Goal: Task Accomplishment & Management: Manage account settings

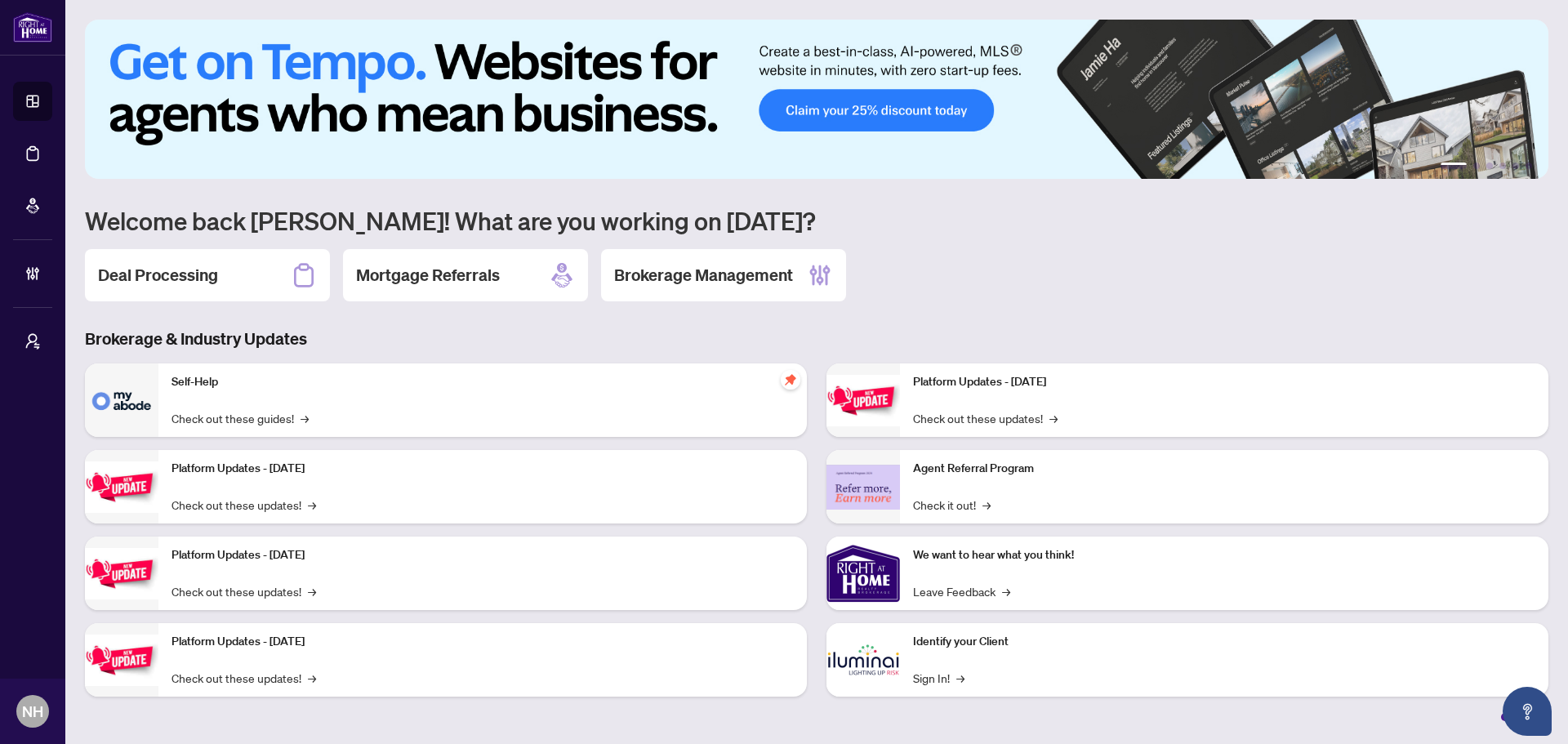
drag, startPoint x: 174, startPoint y: 281, endPoint x: 215, endPoint y: 279, distance: 41.0
click at [174, 281] on h2 "Deal Processing" at bounding box center [158, 275] width 120 height 23
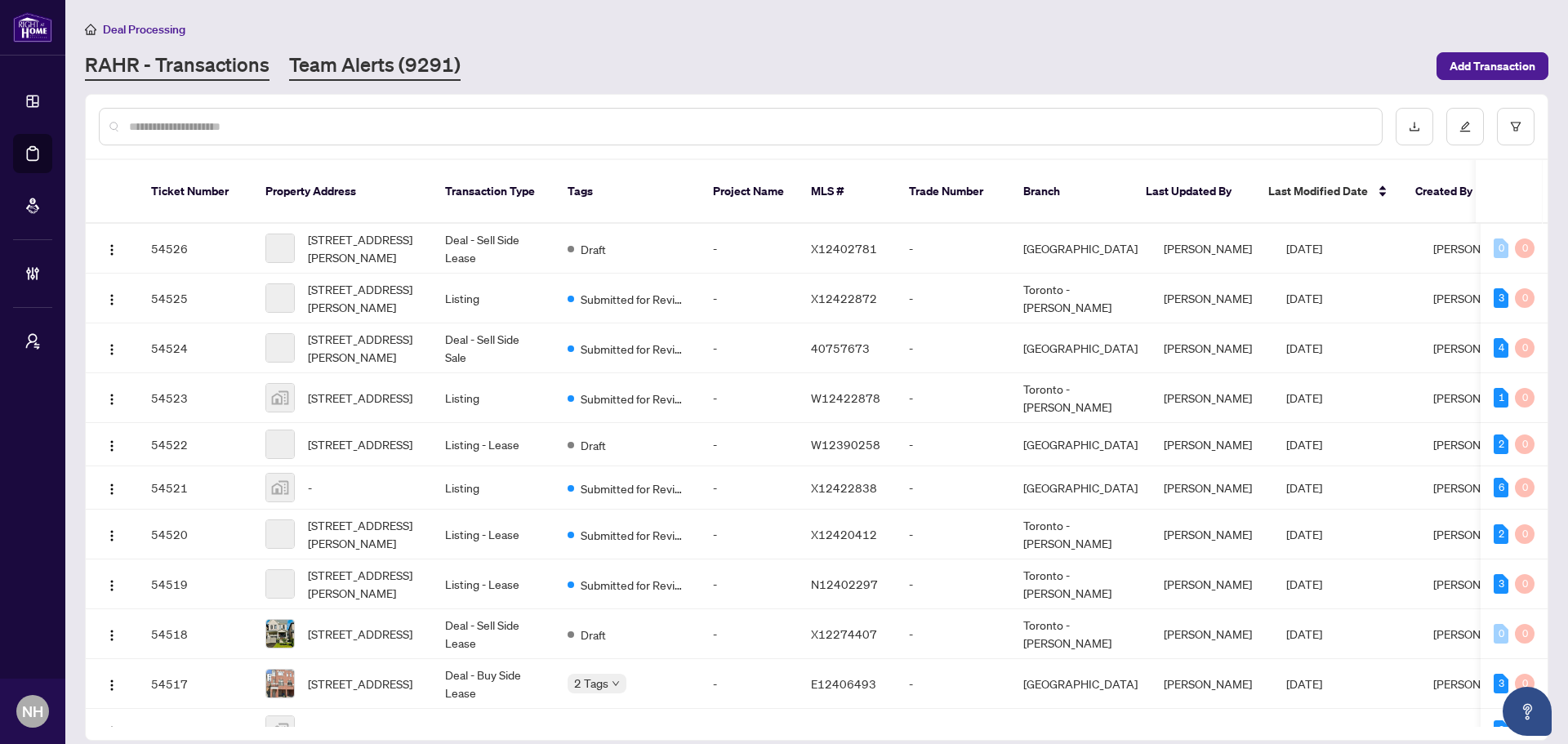
click at [381, 57] on link "Team Alerts (9291)" at bounding box center [375, 66] width 171 height 29
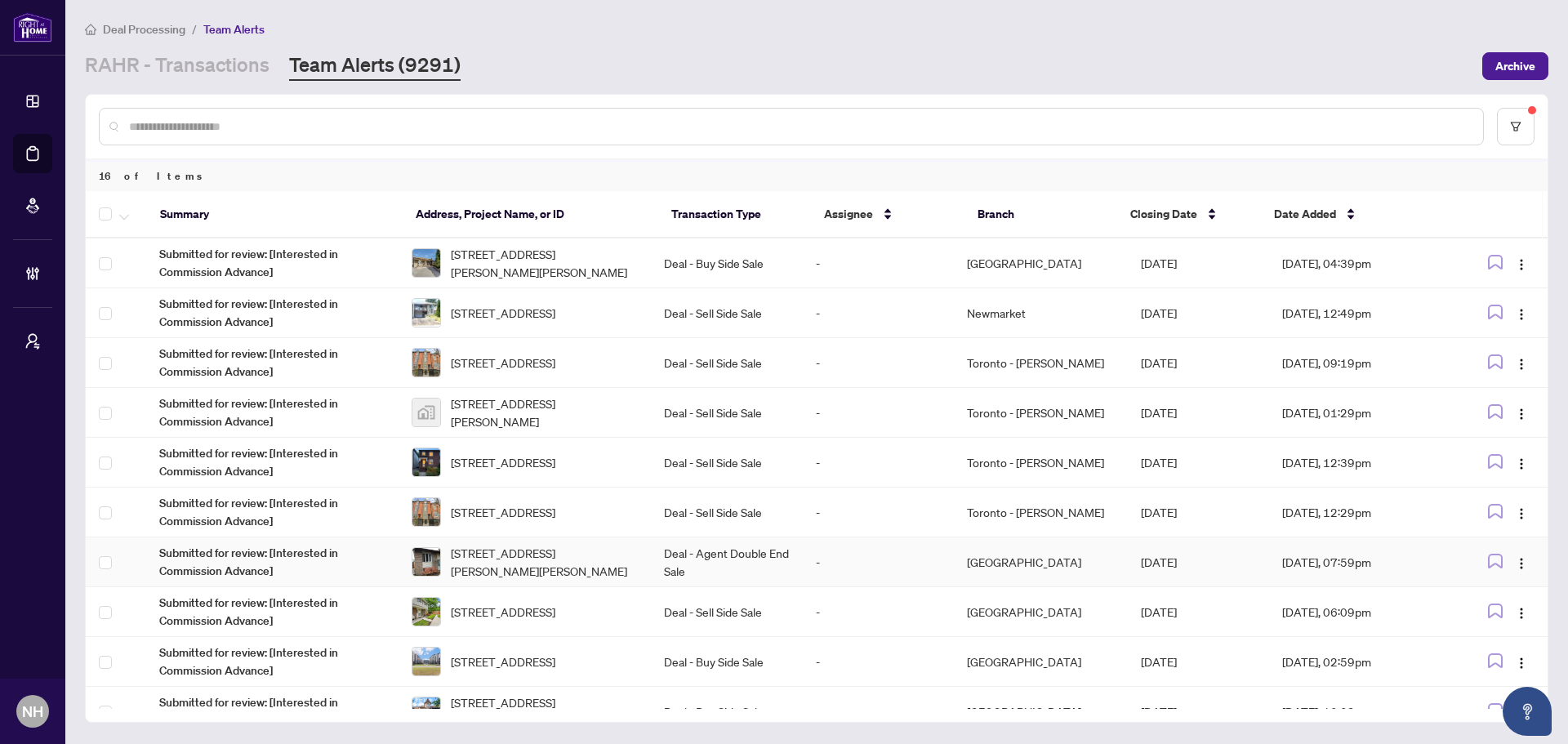
click at [651, 572] on td "490 Dalrymple Dr, Clarence-Rockland, Ontario K4K 1G7, Canada" at bounding box center [525, 562] width 252 height 50
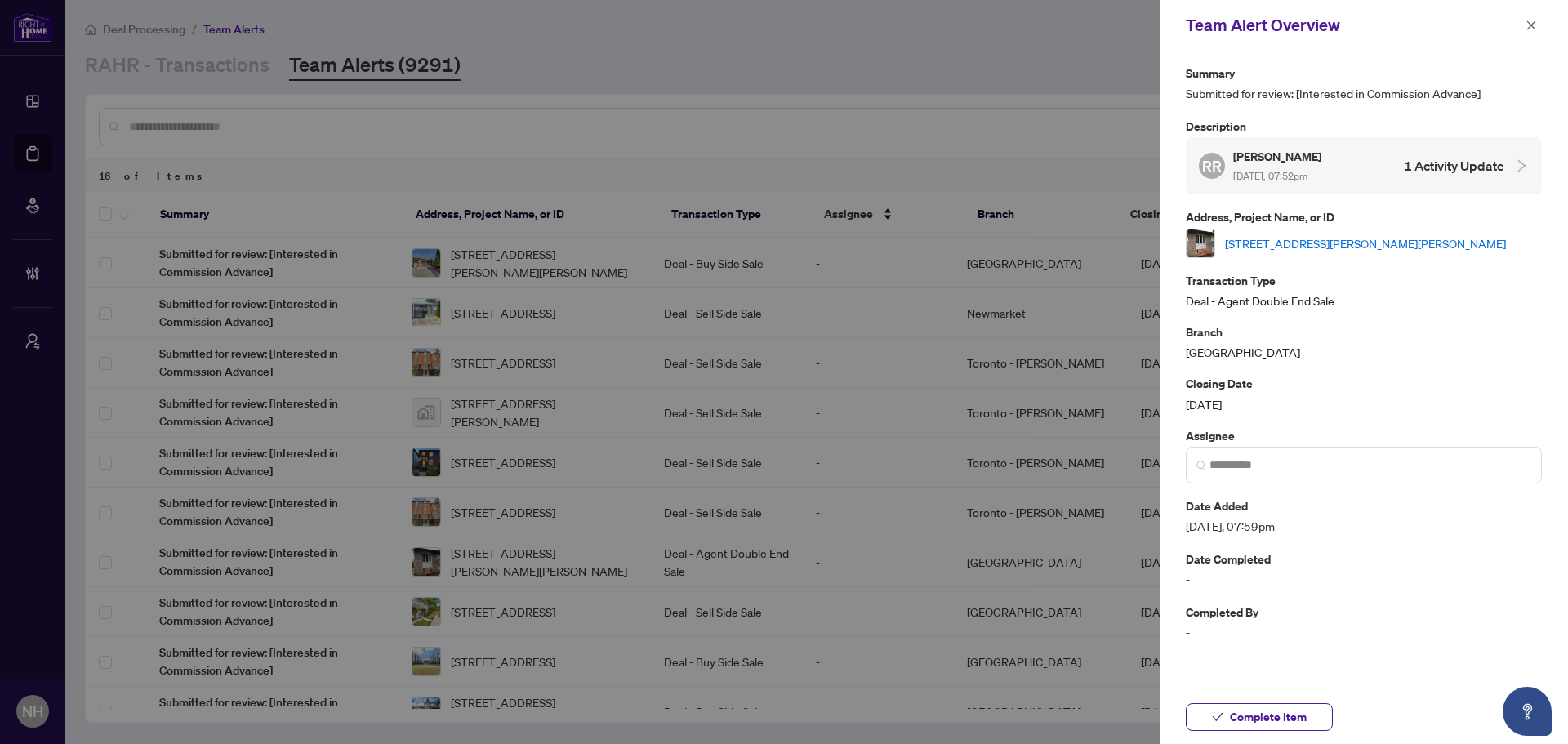
click at [1325, 234] on link "490 Dalrymple Dr, Clarence-Rockland, Ontario K4K 1G7, Canada" at bounding box center [1366, 243] width 281 height 18
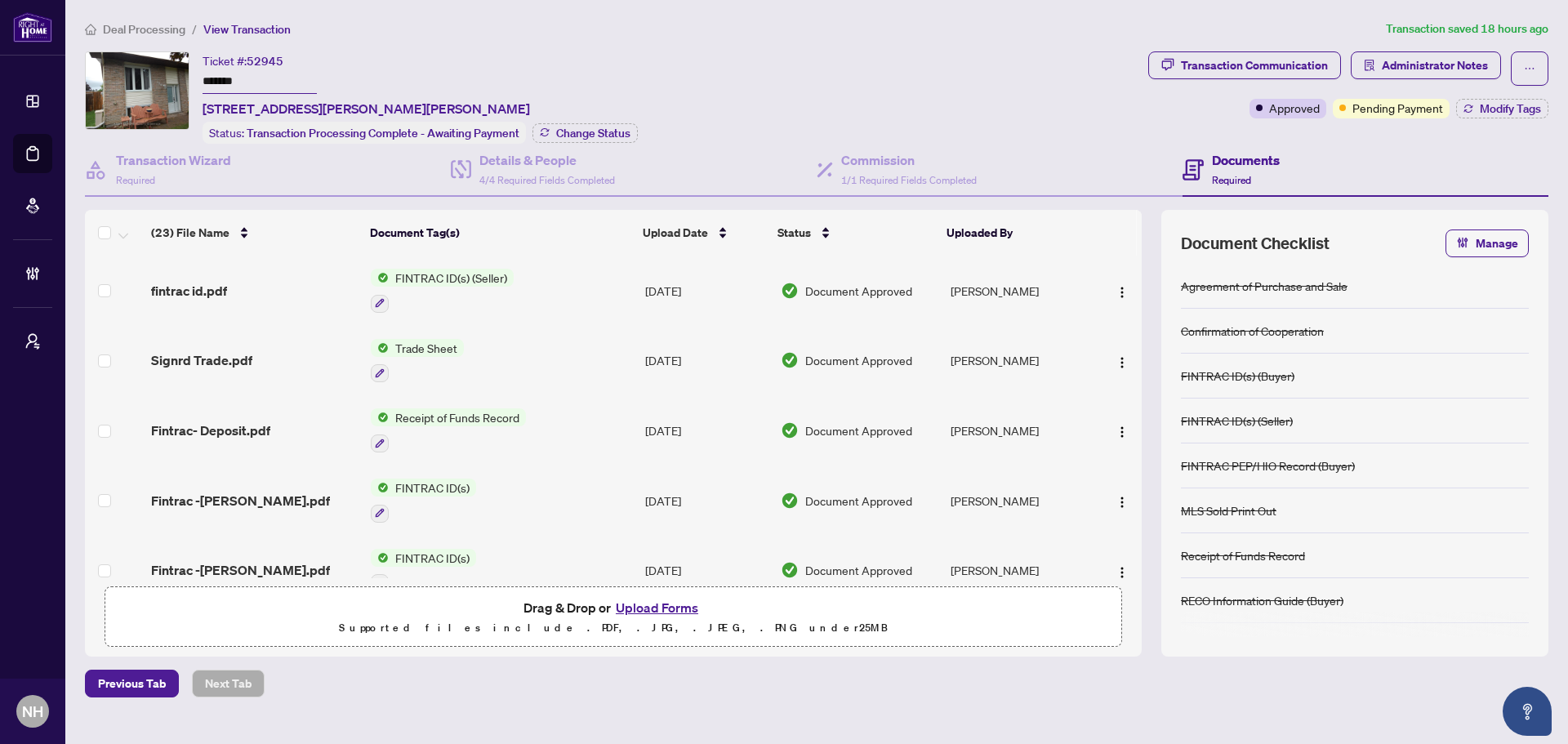
drag, startPoint x: 255, startPoint y: 84, endPoint x: 191, endPoint y: 86, distance: 64.0
click at [191, 86] on div "Ticket #: 52945 ******* 490 Dalrymple Dr, Clarence-Rockland, Ontario K4K 1G7, C…" at bounding box center [613, 98] width 1056 height 93
